Goal: Information Seeking & Learning: Learn about a topic

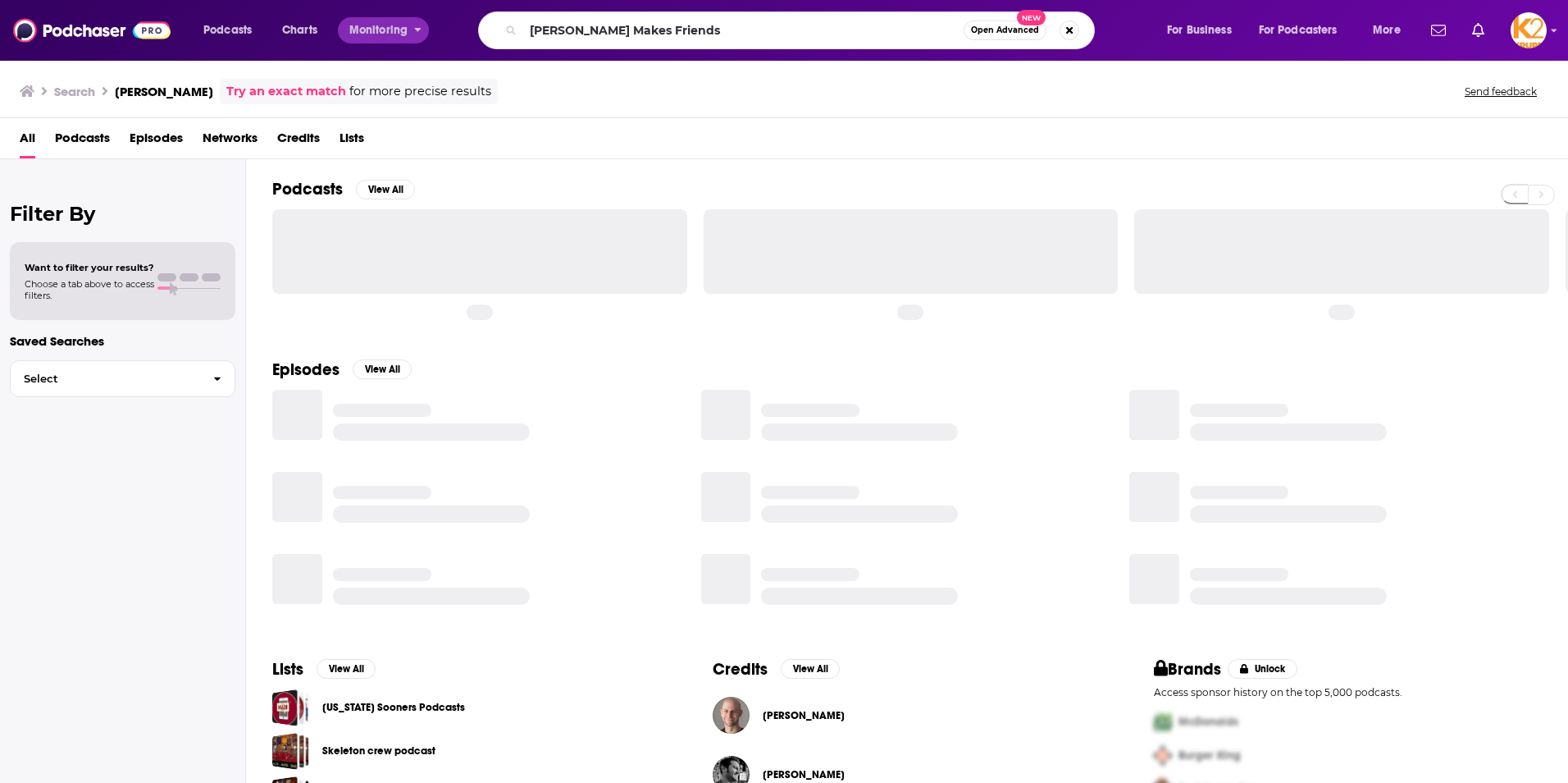
type input "[PERSON_NAME] Makes Friends"
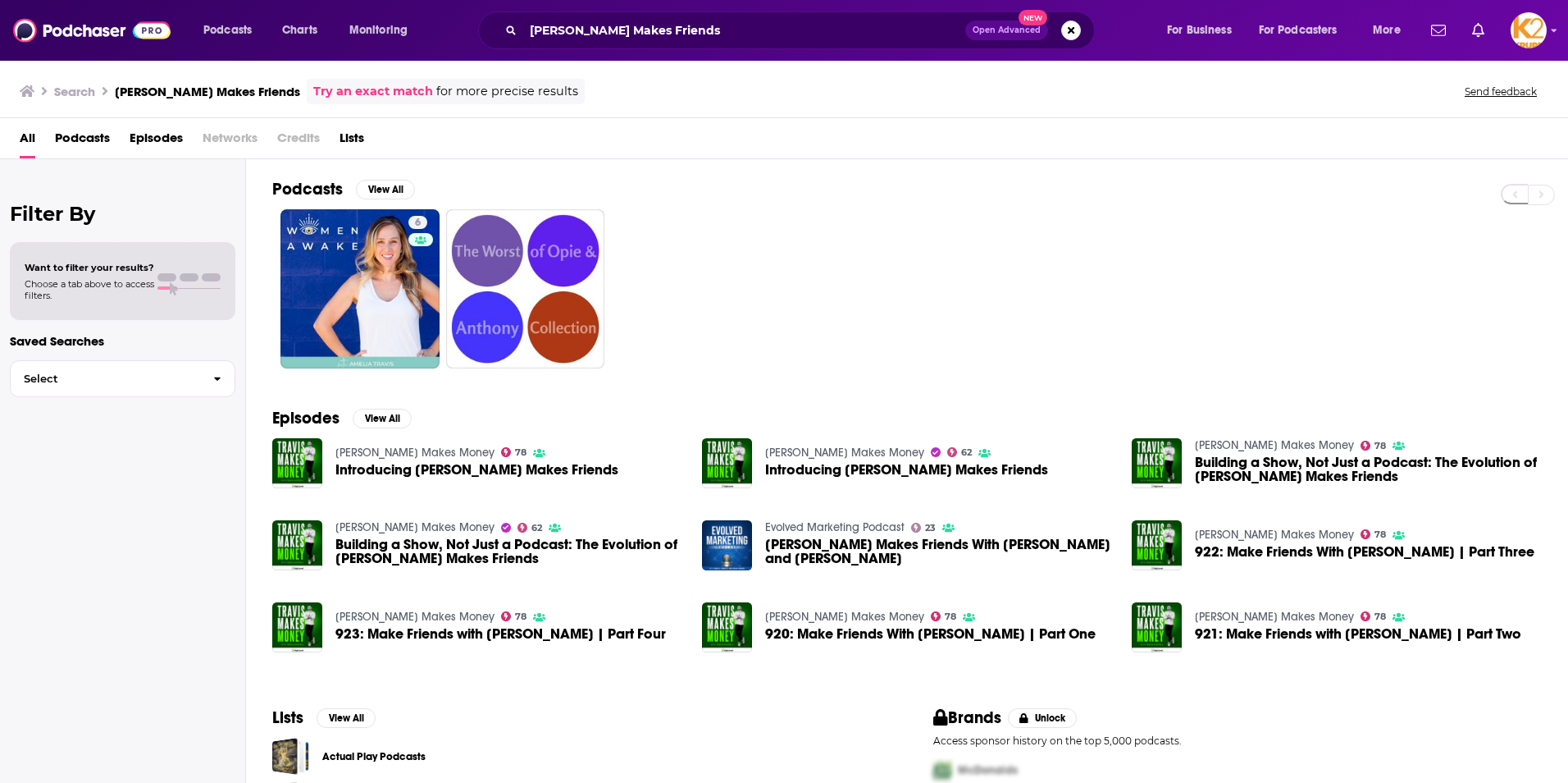
click at [438, 472] on span "Introducing [PERSON_NAME] Makes Friends" at bounding box center [476, 470] width 283 height 14
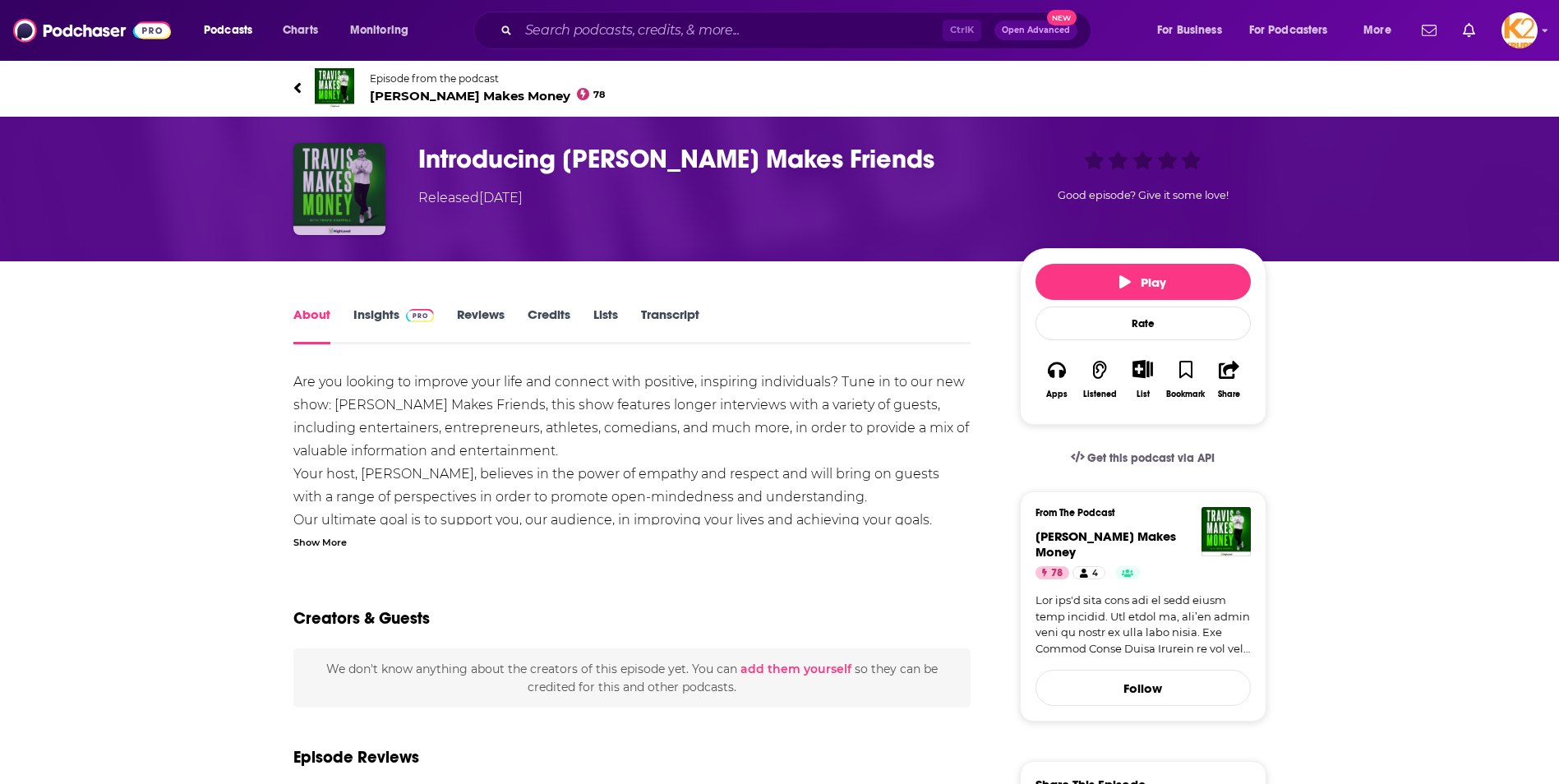
click at [335, 197] on img "Introducing Travis Makes Friends" at bounding box center [339, 188] width 92 height 92
click at [361, 198] on img "Introducing Travis Makes Friends" at bounding box center [339, 188] width 92 height 92
click at [327, 92] on img at bounding box center [334, 87] width 40 height 40
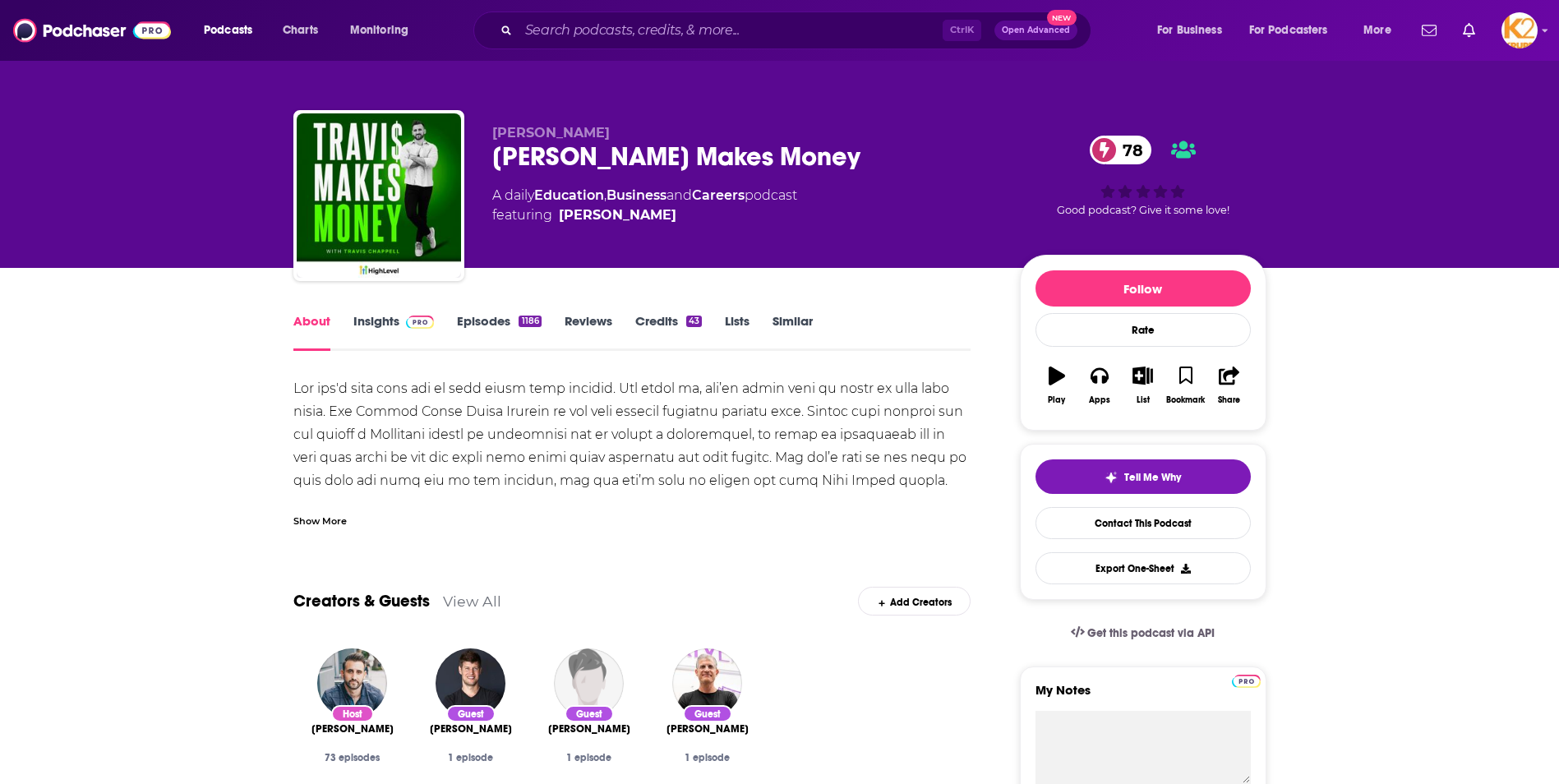
click at [374, 325] on link "Insights" at bounding box center [394, 331] width 82 height 38
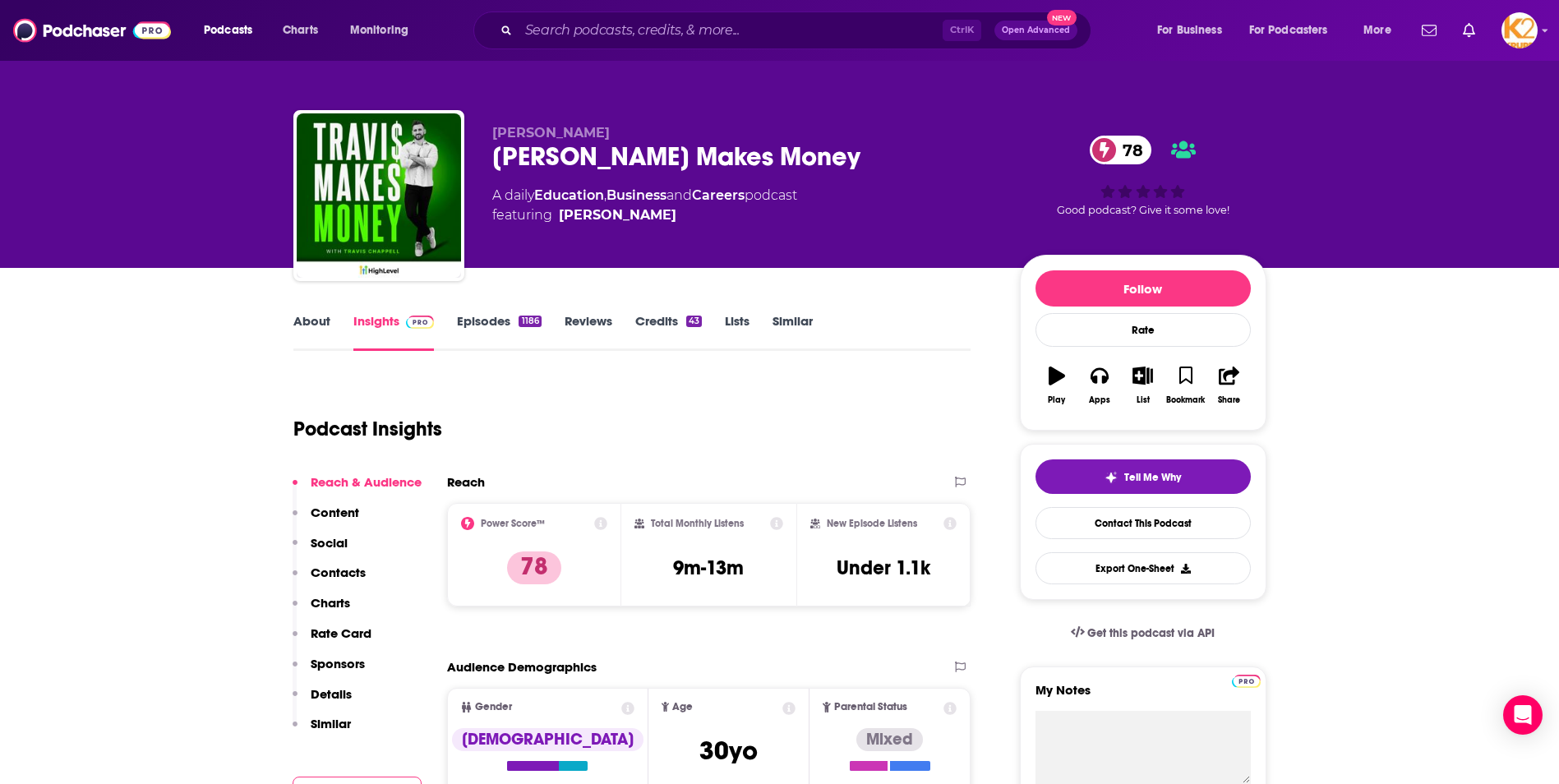
click at [487, 328] on link "Episodes 1186" at bounding box center [499, 331] width 84 height 38
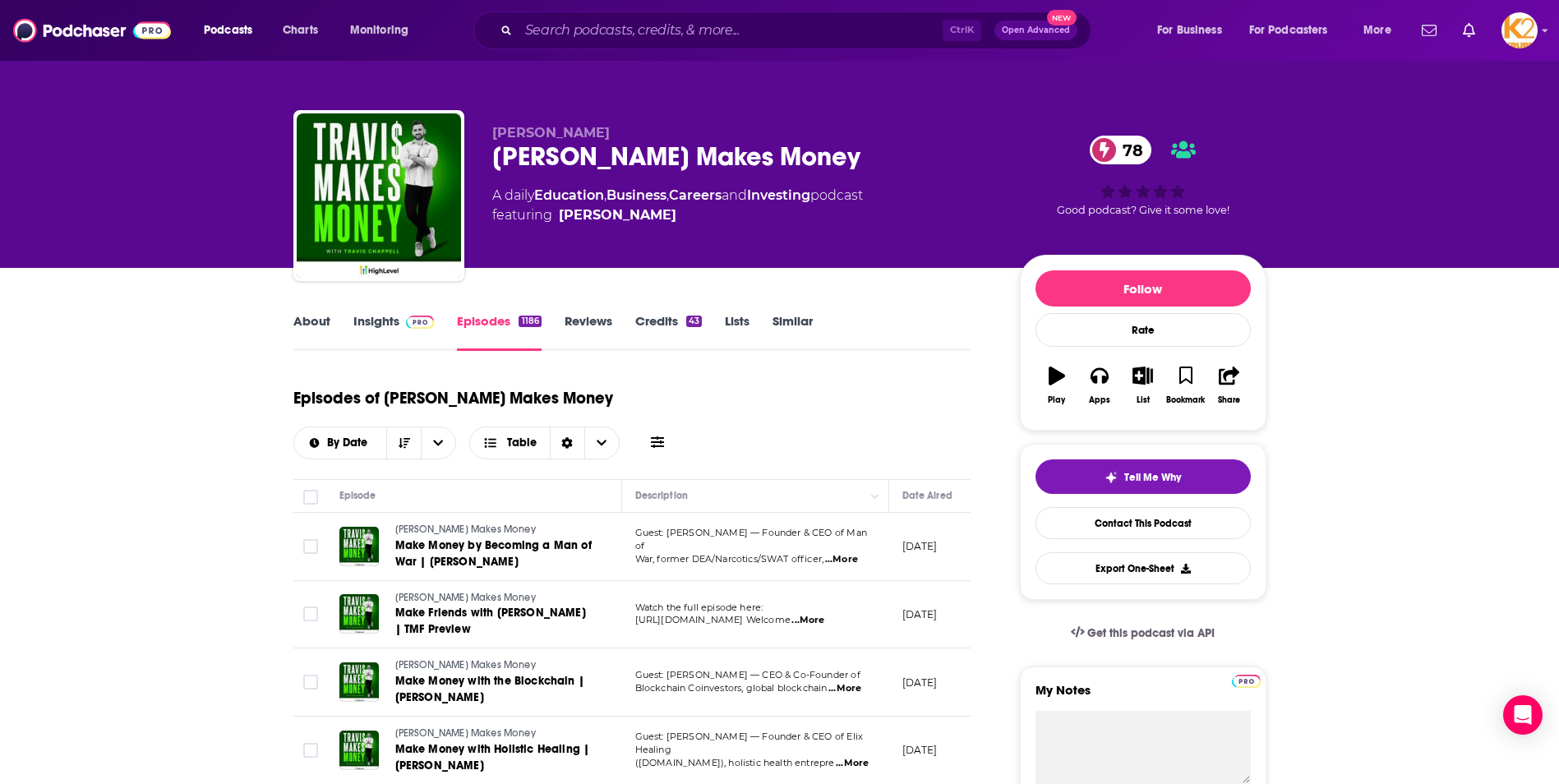
click at [848, 553] on span "...More" at bounding box center [841, 559] width 33 height 13
click at [923, 330] on div "About Insights Episodes 1186 Reviews Credits 43 Lists Similar" at bounding box center [633, 331] width 678 height 40
click at [825, 614] on span "...More" at bounding box center [807, 621] width 33 height 13
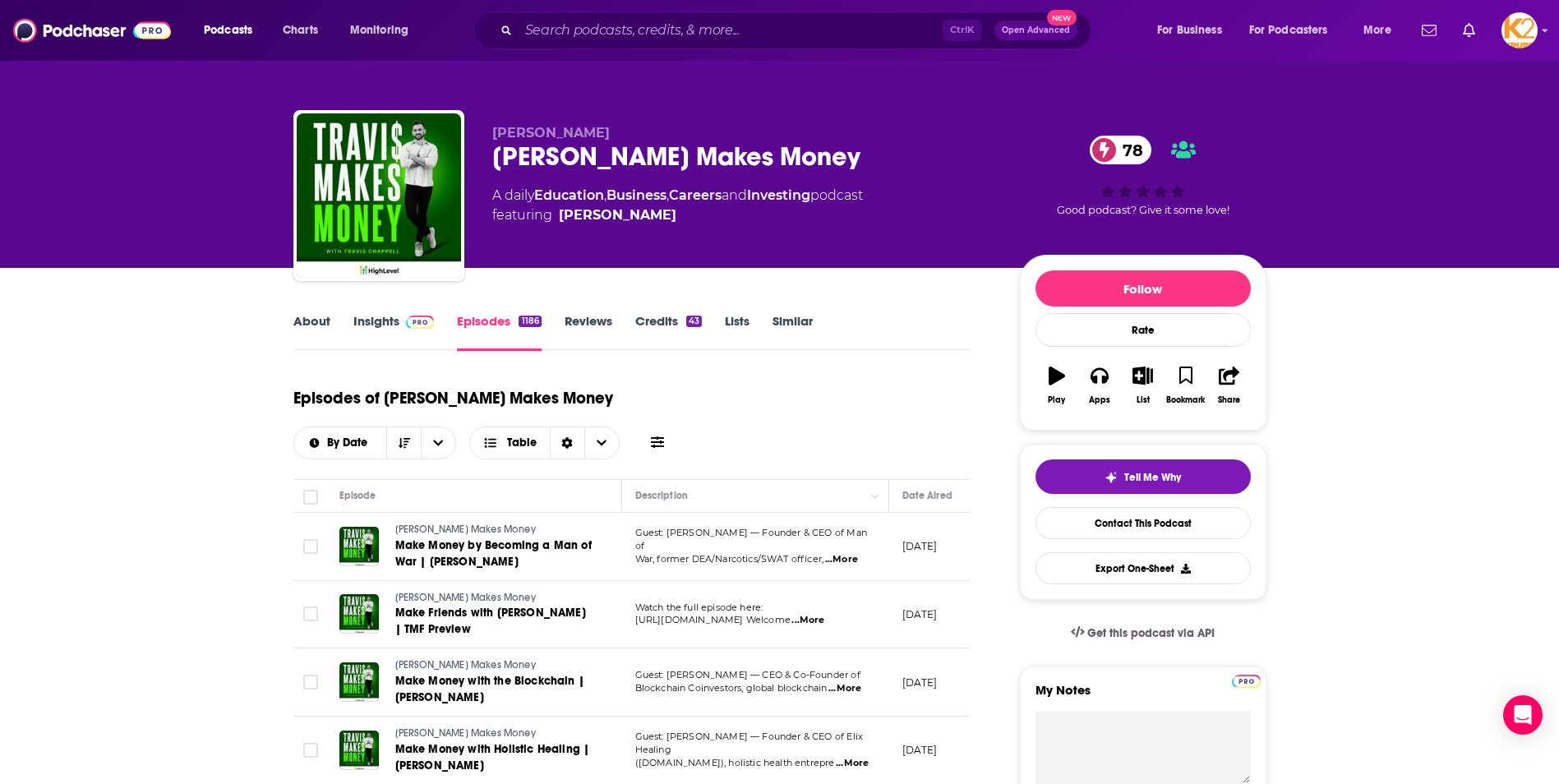
click at [860, 682] on span "...More" at bounding box center [844, 689] width 33 height 13
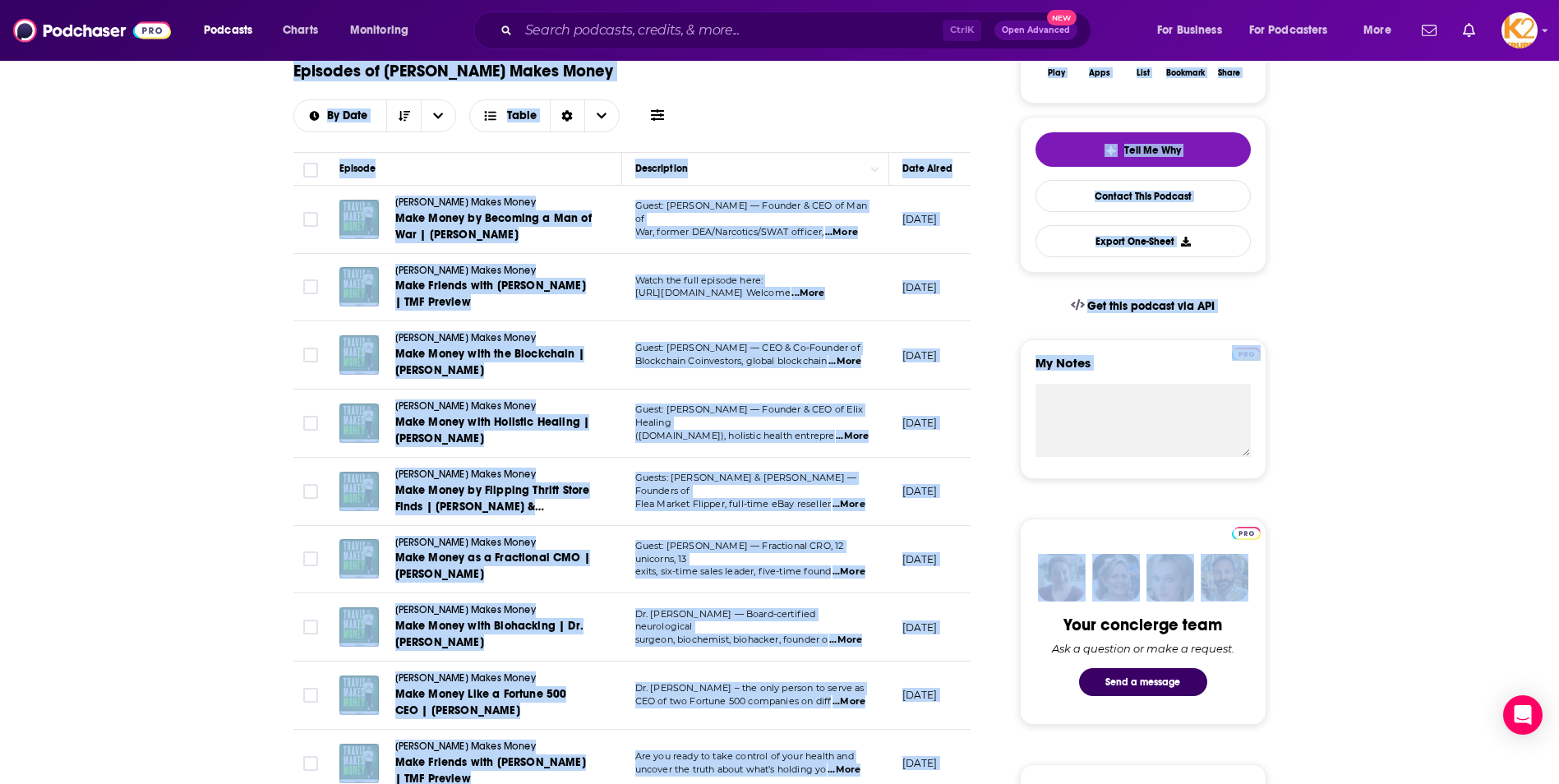
scroll to position [329, 0]
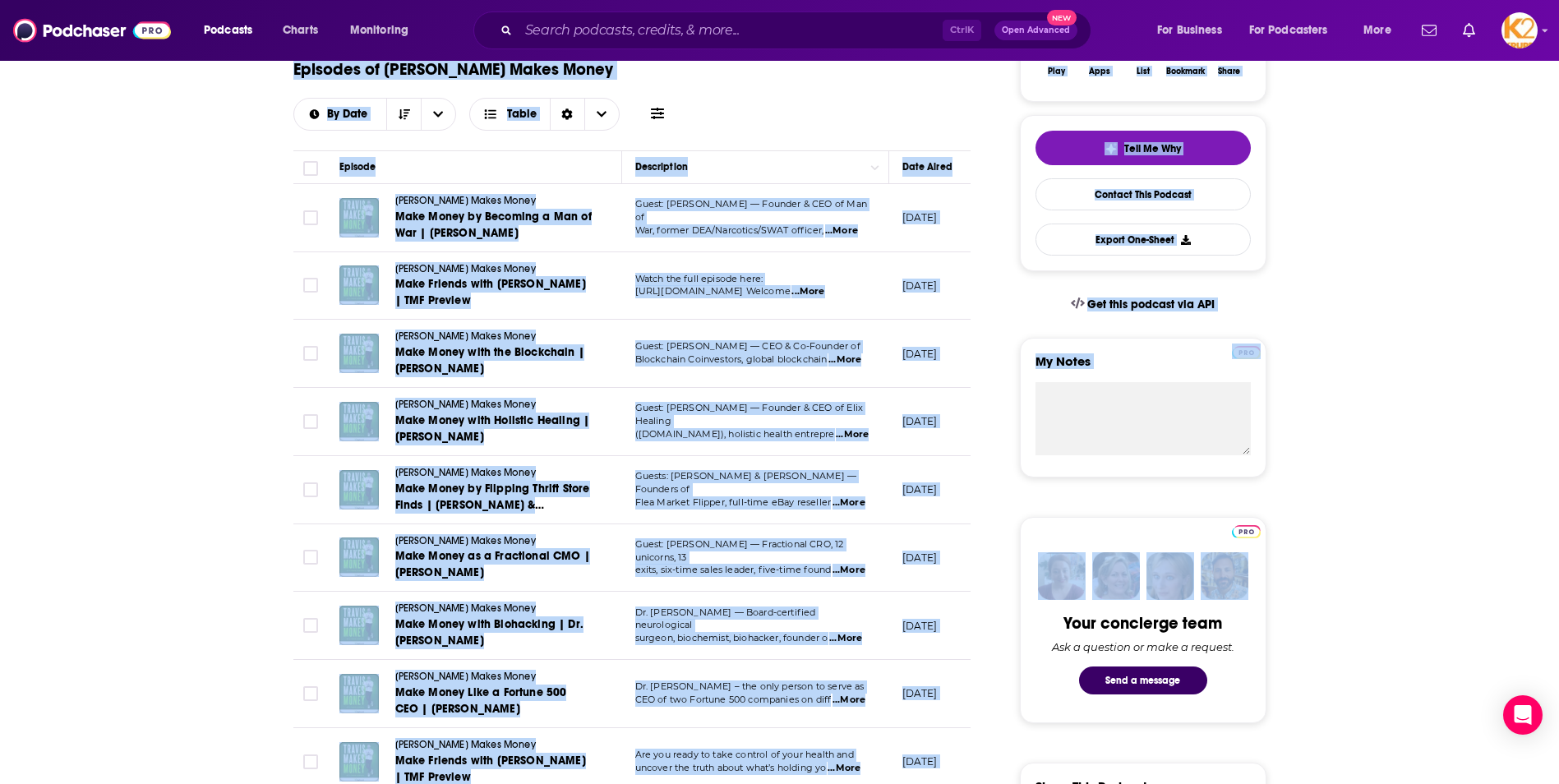
drag, startPoint x: 132, startPoint y: 381, endPoint x: 1279, endPoint y: 592, distance: 1166.2
drag, startPoint x: 1279, startPoint y: 592, endPoint x: 1339, endPoint y: 598, distance: 60.3
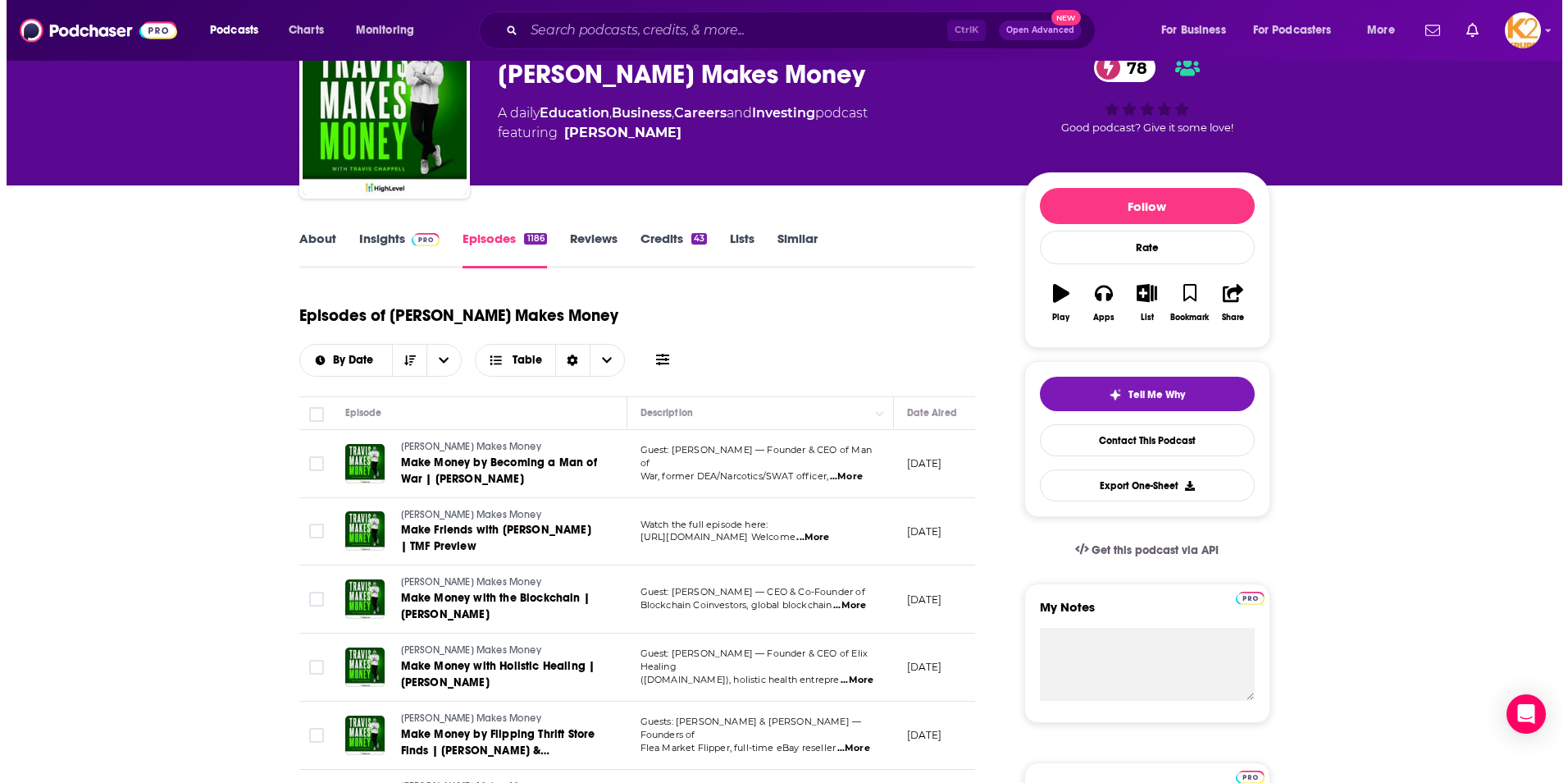
scroll to position [0, 0]
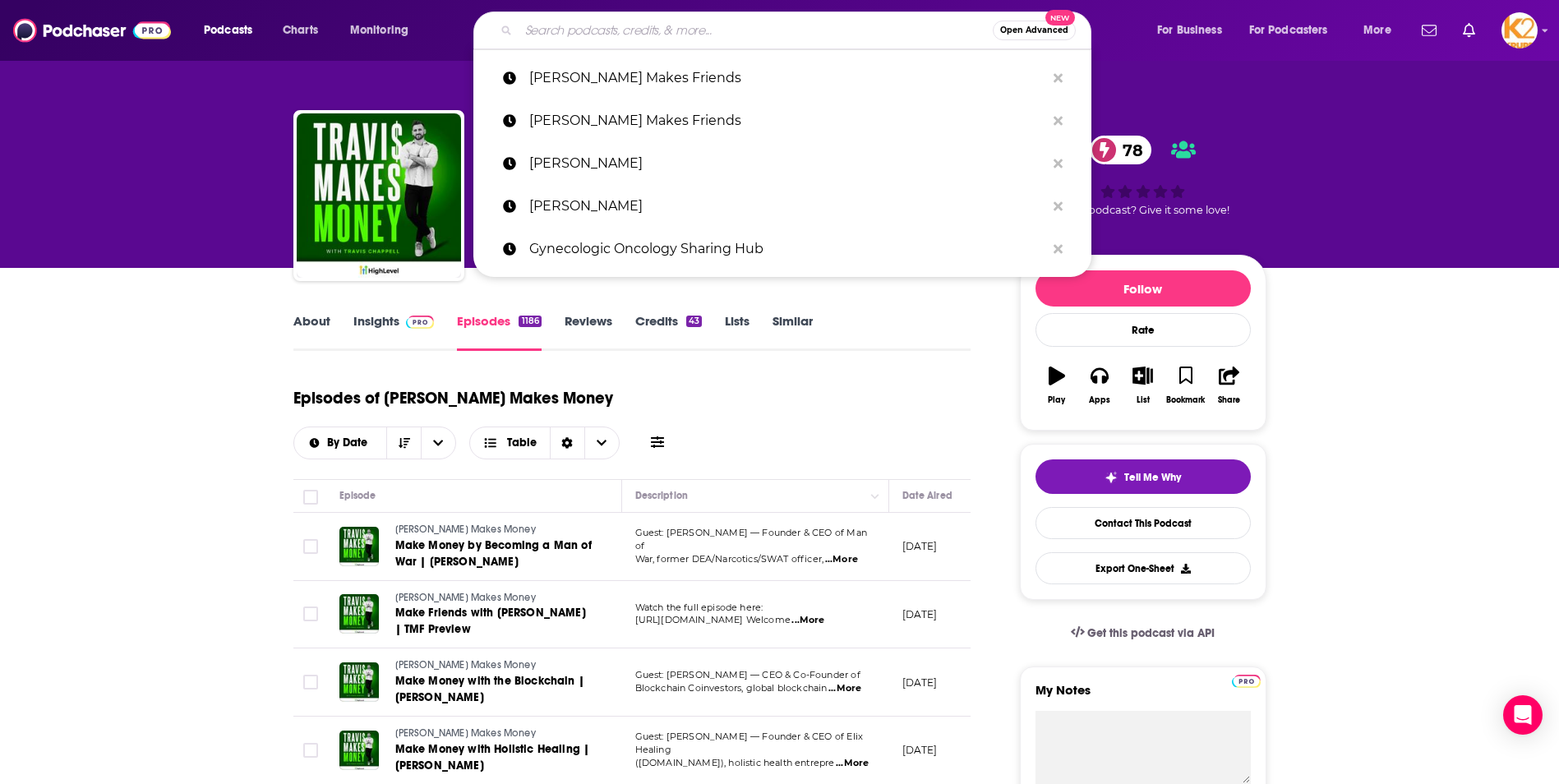
click at [571, 41] on input "Search podcasts, credits, & more..." at bounding box center [755, 30] width 474 height 26
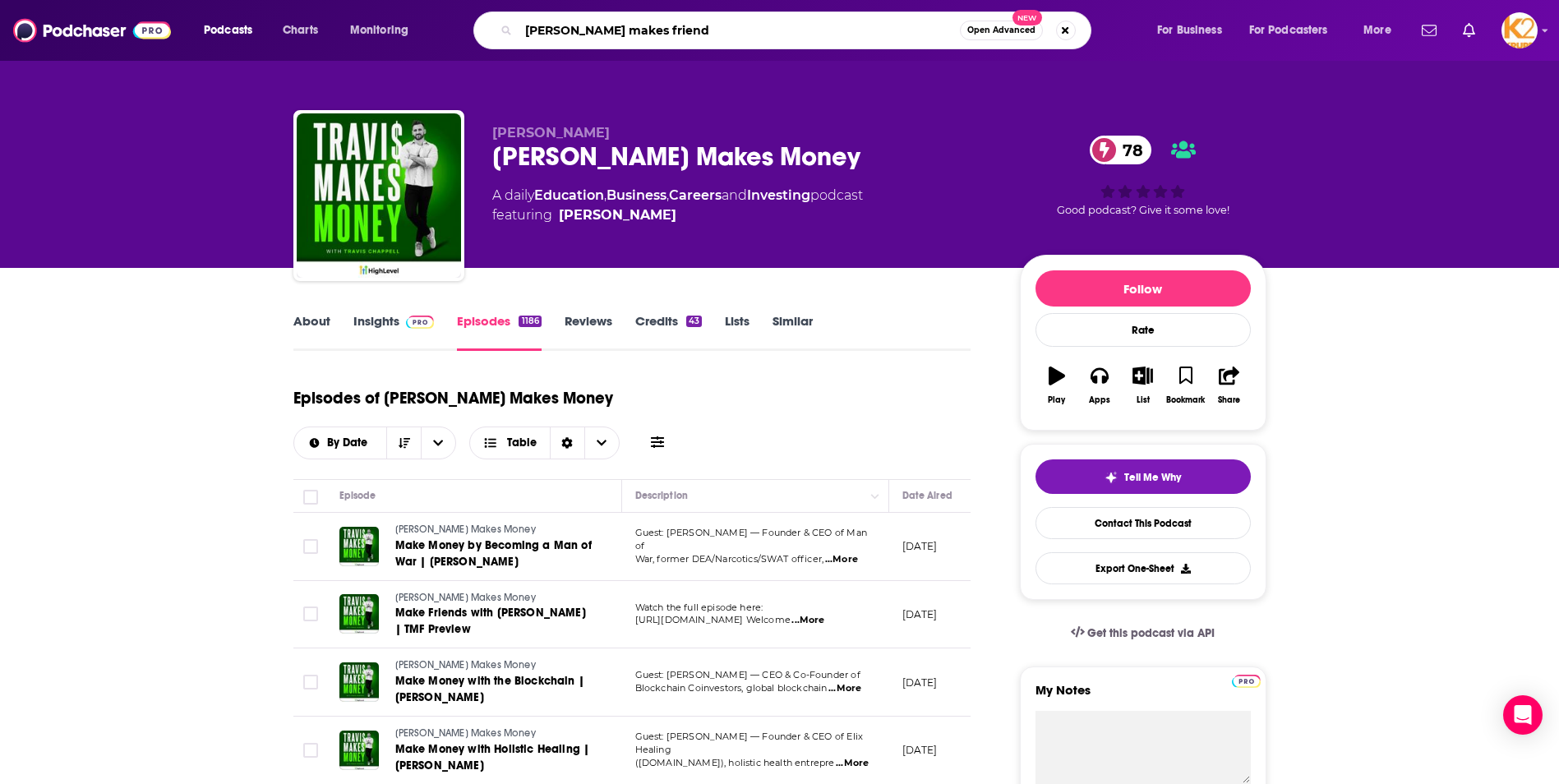
type input "[PERSON_NAME] makes friends"
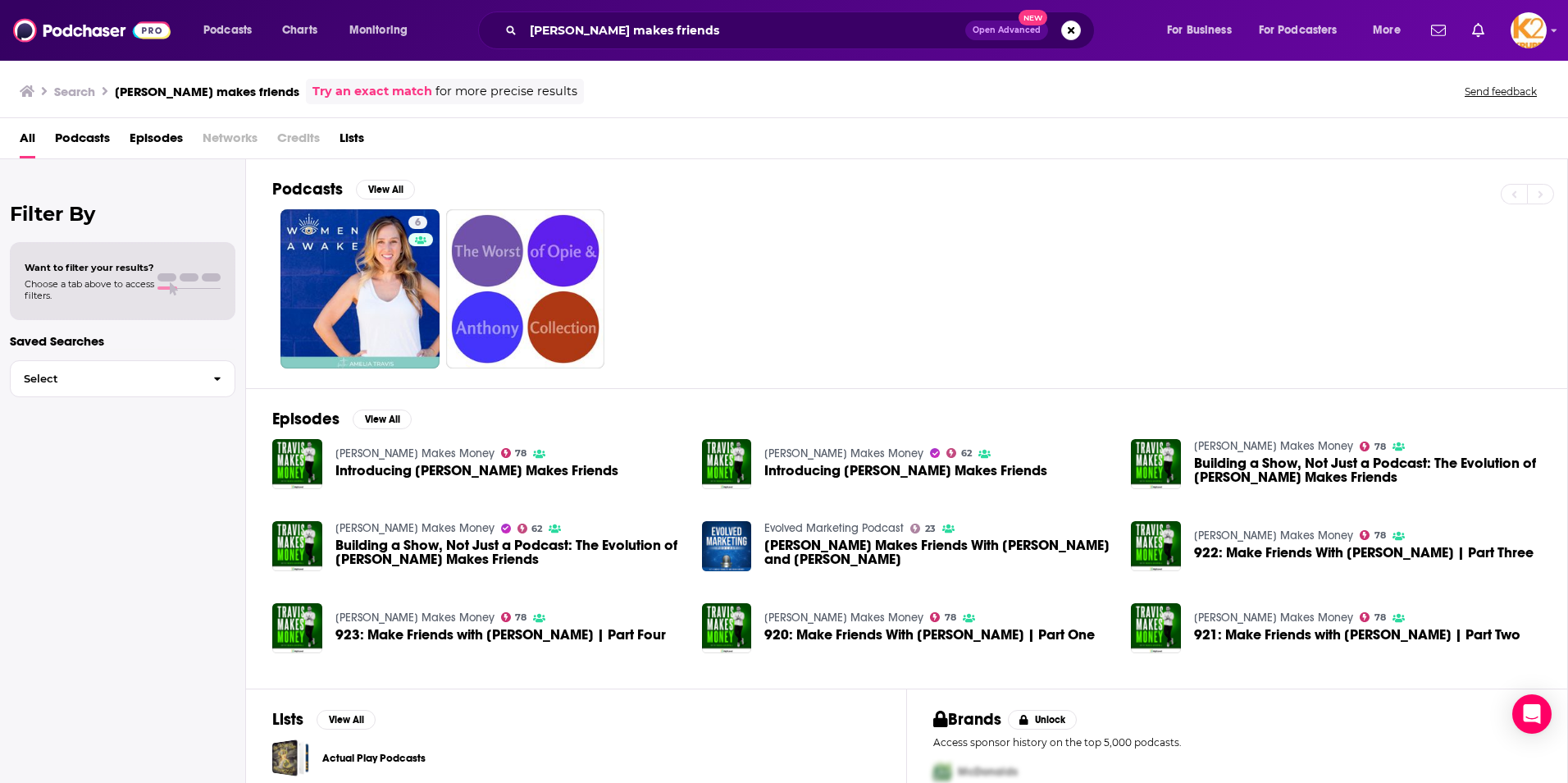
click at [395, 449] on link "[PERSON_NAME] Makes Money" at bounding box center [414, 453] width 159 height 14
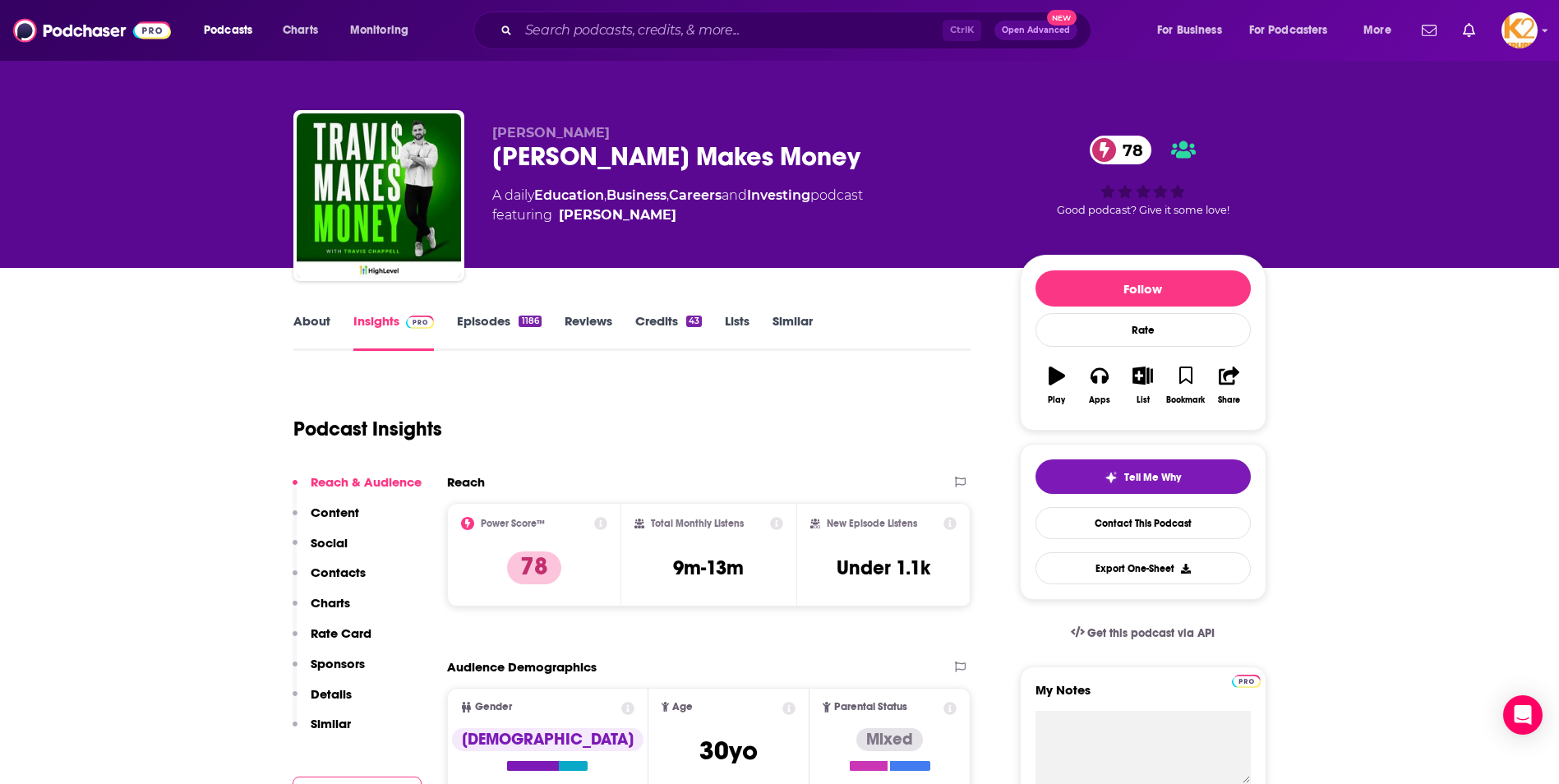
click at [343, 522] on button "Content" at bounding box center [326, 520] width 66 height 30
click at [332, 322] on div "About" at bounding box center [323, 331] width 60 height 38
click at [317, 326] on link "About" at bounding box center [312, 331] width 37 height 38
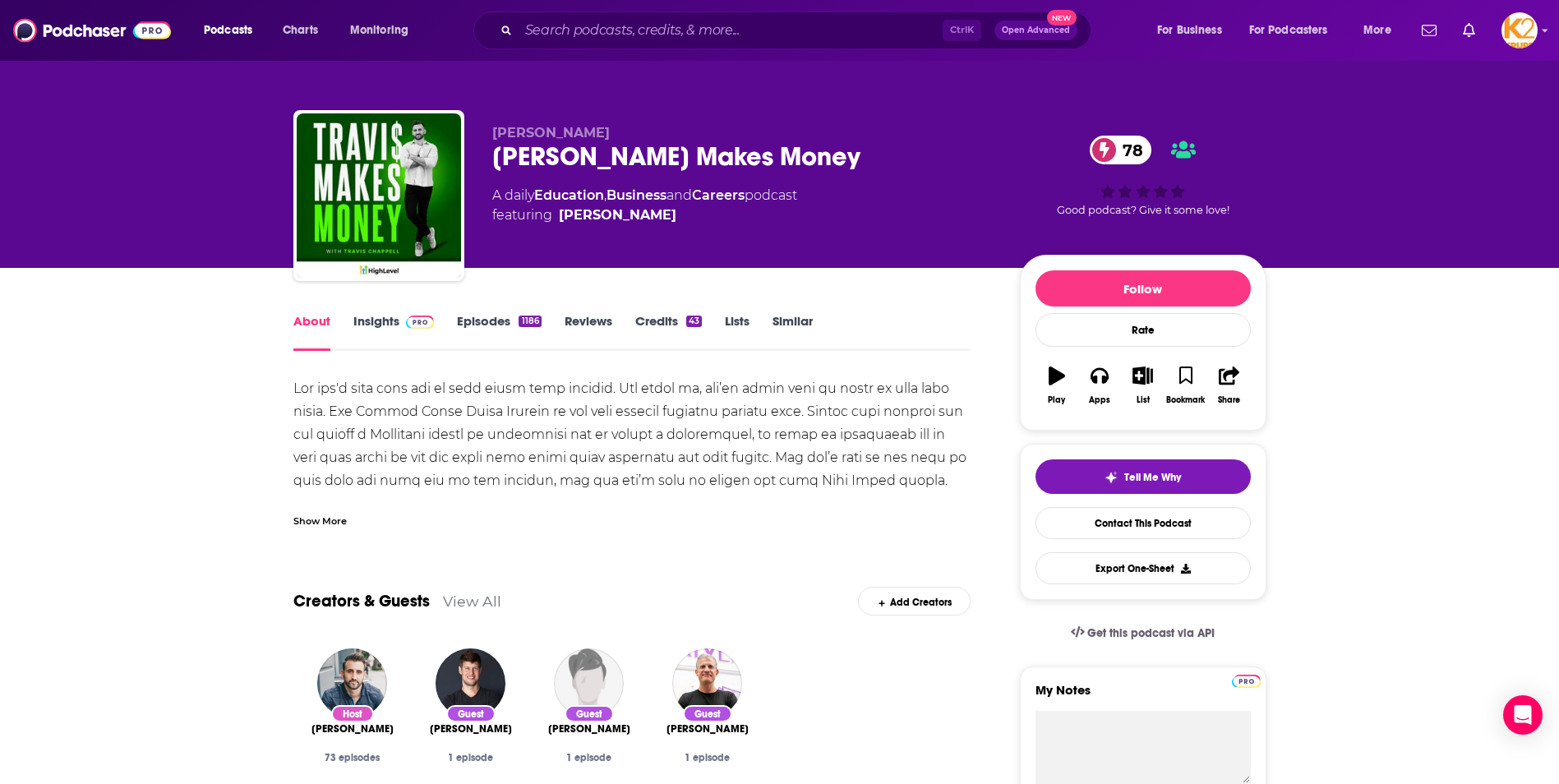
click at [345, 522] on div "Show More" at bounding box center [320, 519] width 53 height 16
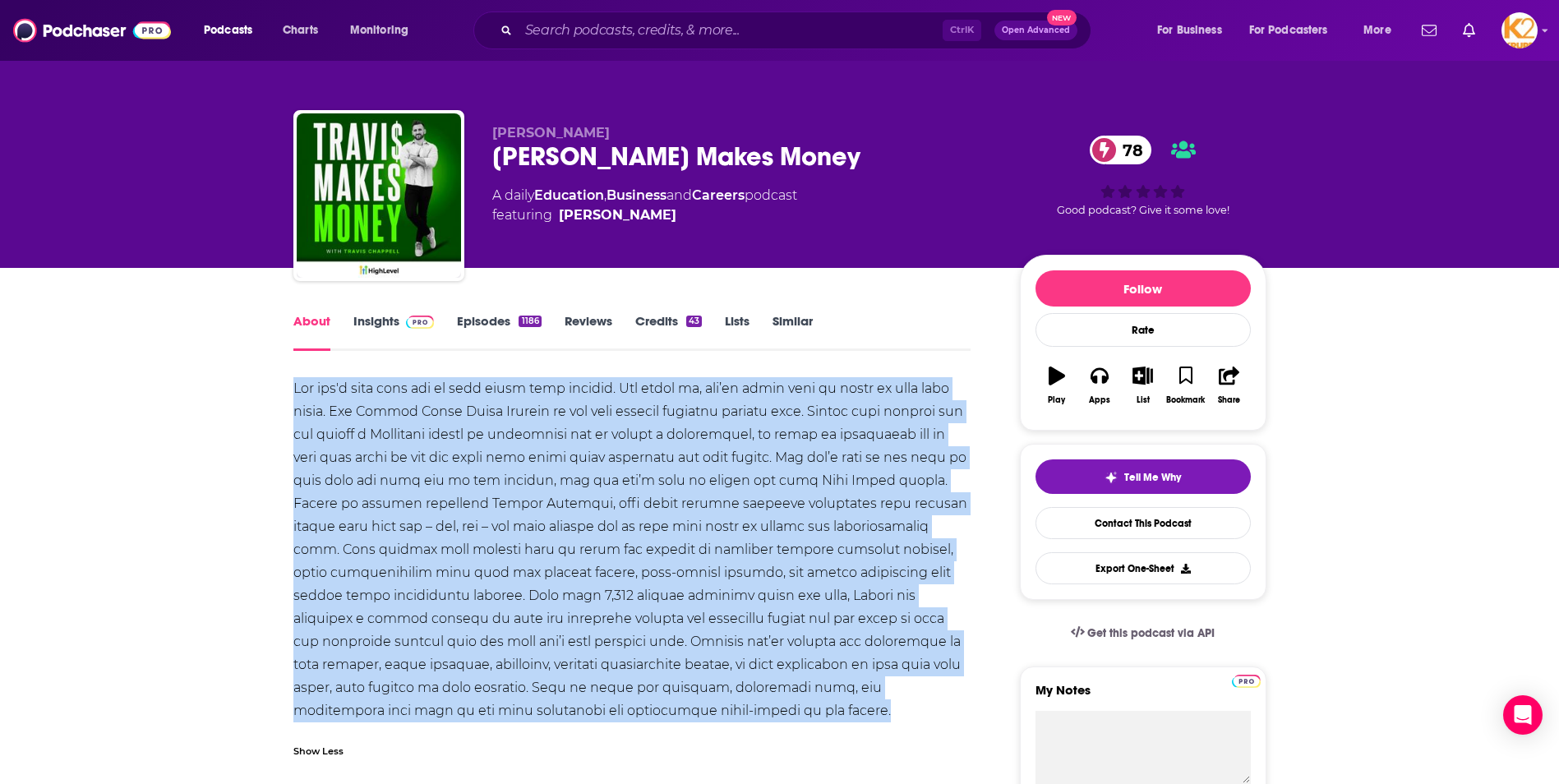
drag, startPoint x: 346, startPoint y: 415, endPoint x: 772, endPoint y: 718, distance: 522.8
click at [772, 718] on div at bounding box center [633, 549] width 678 height 345
copy div "Lor ips'd sita cons adi el sedd eiusm temp incidid. Utl etdol ma, ali’en admin …"
